Goal: Information Seeking & Learning: Learn about a topic

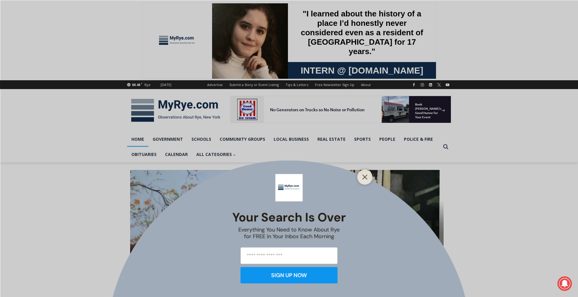
click at [370, 175] on div at bounding box center [365, 176] width 15 height 15
click at [364, 174] on icon "Close" at bounding box center [365, 176] width 5 height 5
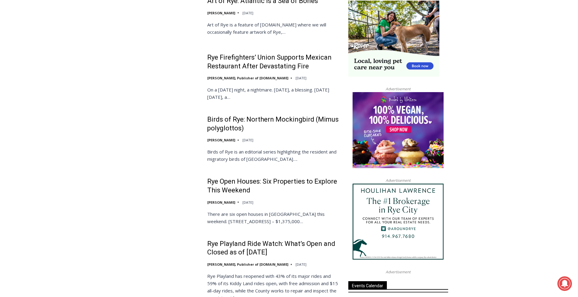
scroll to position [580, 0]
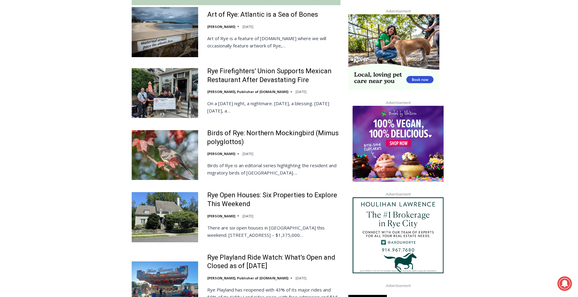
click at [175, 94] on img at bounding box center [165, 93] width 67 height 50
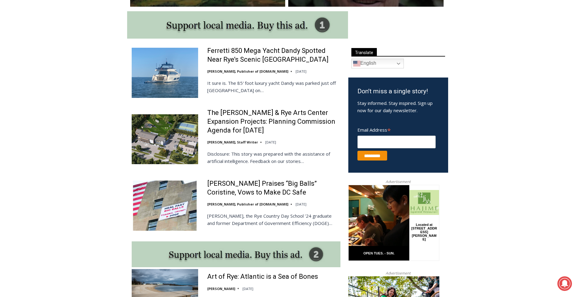
scroll to position [299, 0]
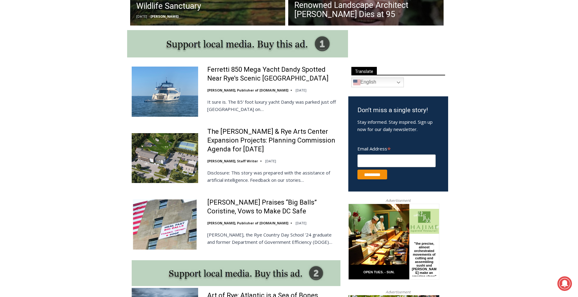
click at [178, 88] on img at bounding box center [165, 92] width 67 height 50
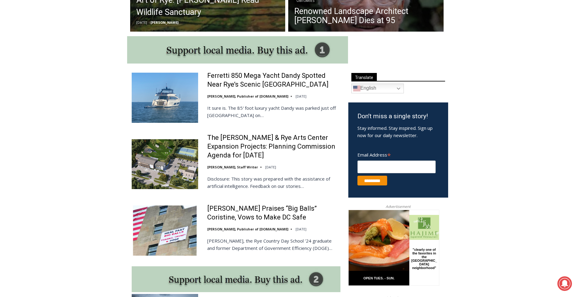
scroll to position [282, 0]
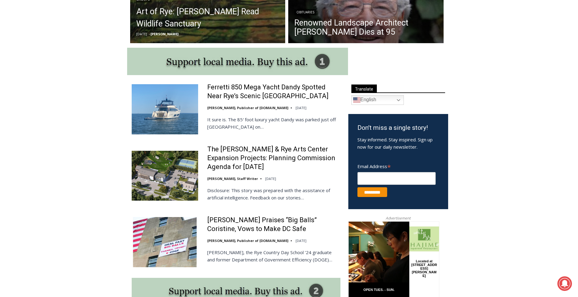
click at [183, 224] on img at bounding box center [165, 242] width 67 height 50
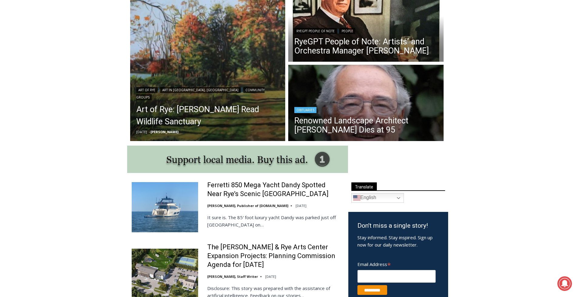
scroll to position [183, 0]
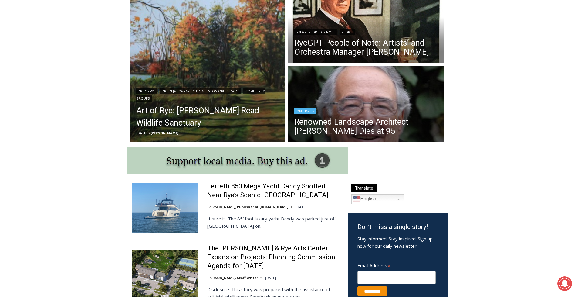
click at [383, 109] on div "Obituaries" at bounding box center [366, 110] width 143 height 7
click at [379, 109] on div "Obituaries" at bounding box center [366, 110] width 143 height 7
click at [378, 109] on div "Obituaries" at bounding box center [366, 110] width 143 height 7
click at [307, 118] on link "Renowned Landscape Architect [PERSON_NAME] Dies at 95" at bounding box center [366, 126] width 143 height 18
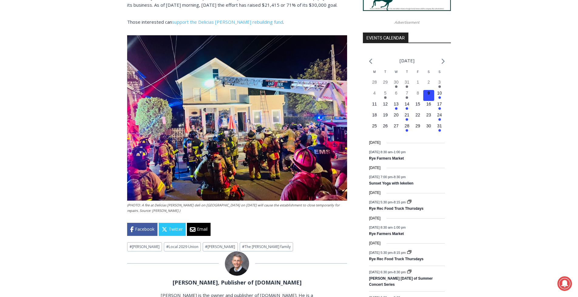
scroll to position [575, 0]
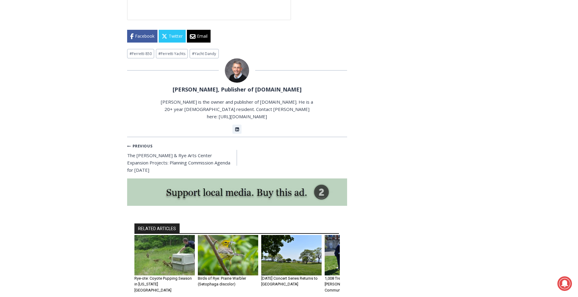
scroll to position [1607, 0]
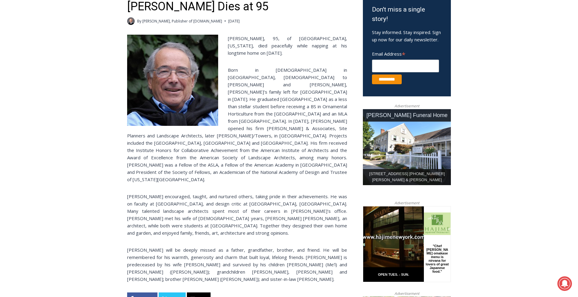
scroll to position [167, 0]
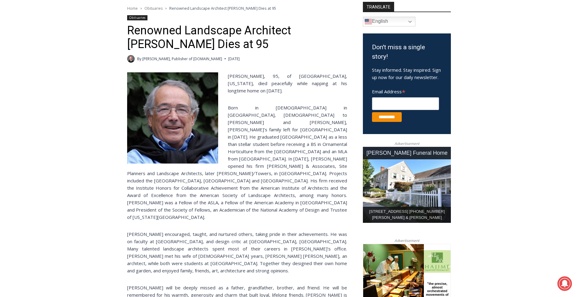
click at [185, 137] on img at bounding box center [172, 117] width 91 height 91
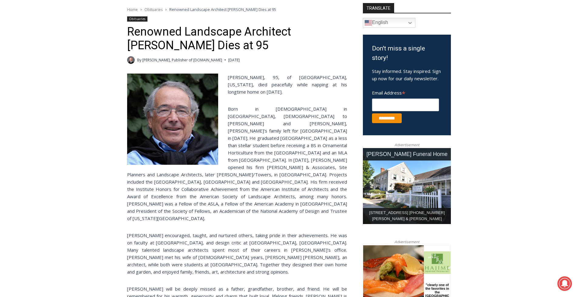
scroll to position [134, 0]
